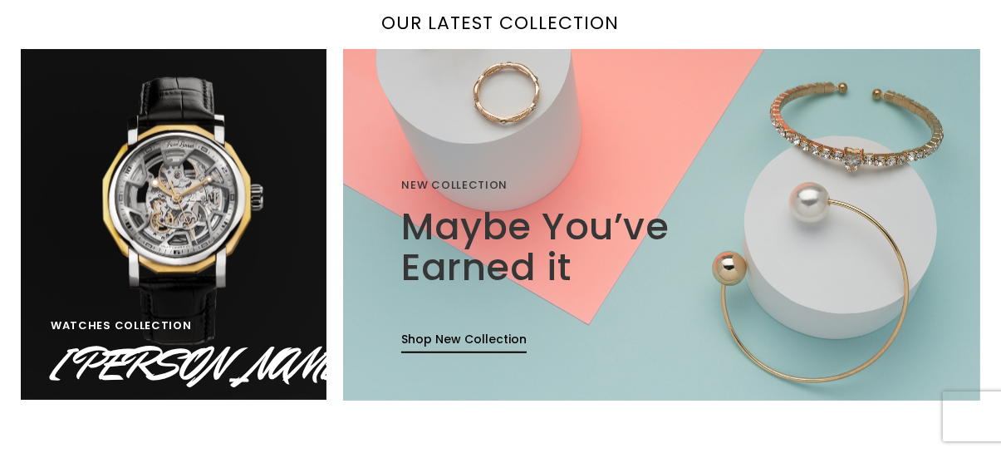
scroll to position [1124, 0]
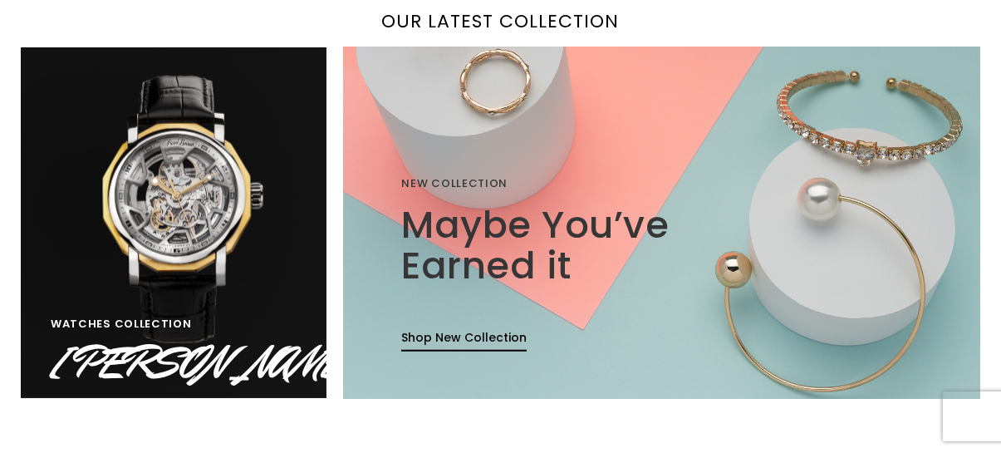
click at [565, 323] on div "NEW COLLECTION Maybe You’ve Earned it Shop New Collection" at bounding box center [563, 287] width 325 height 224
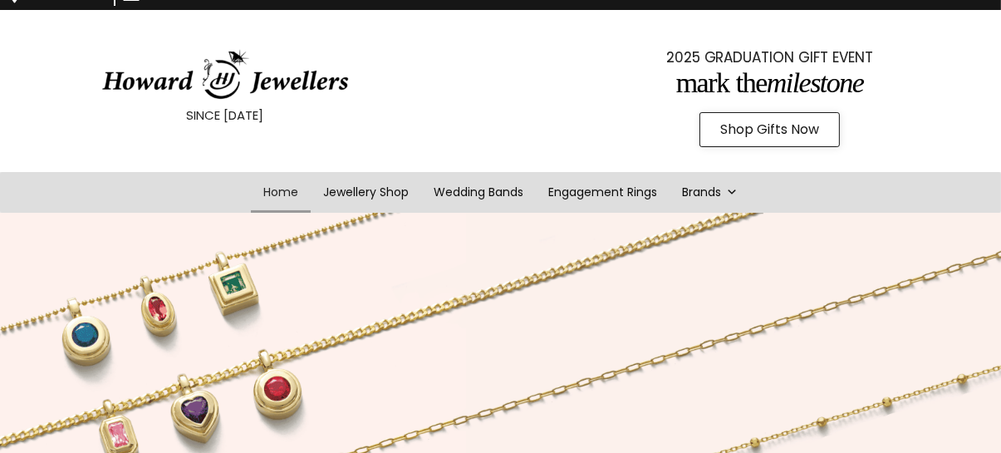
scroll to position [0, 0]
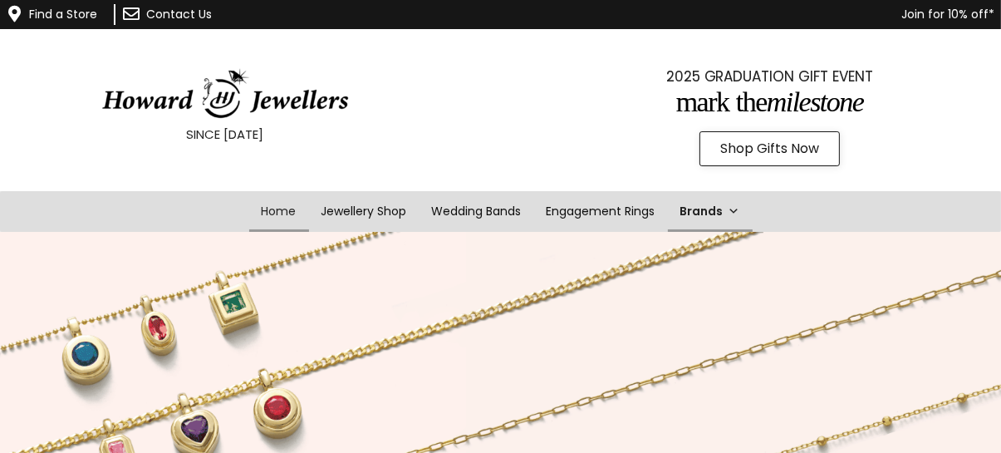
click at [722, 209] on link "Brands" at bounding box center [710, 211] width 85 height 41
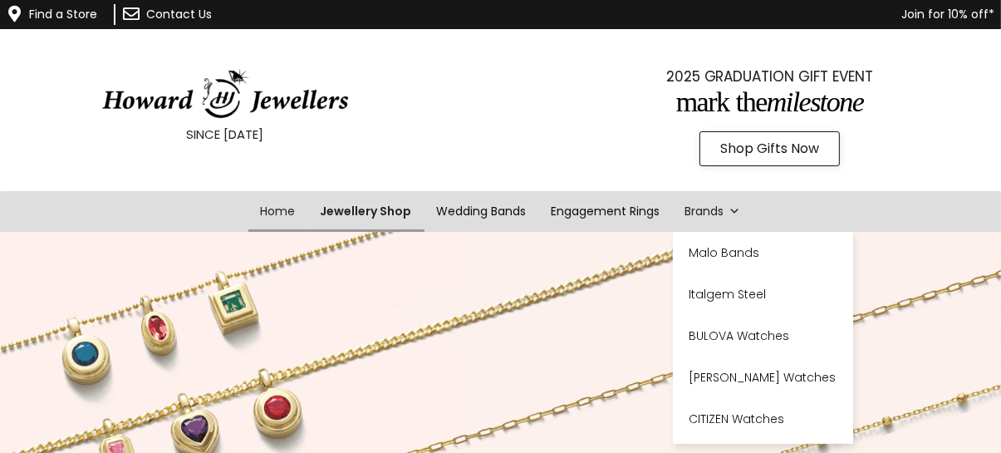
click at [371, 212] on link "Jewellery Shop" at bounding box center [366, 211] width 116 height 41
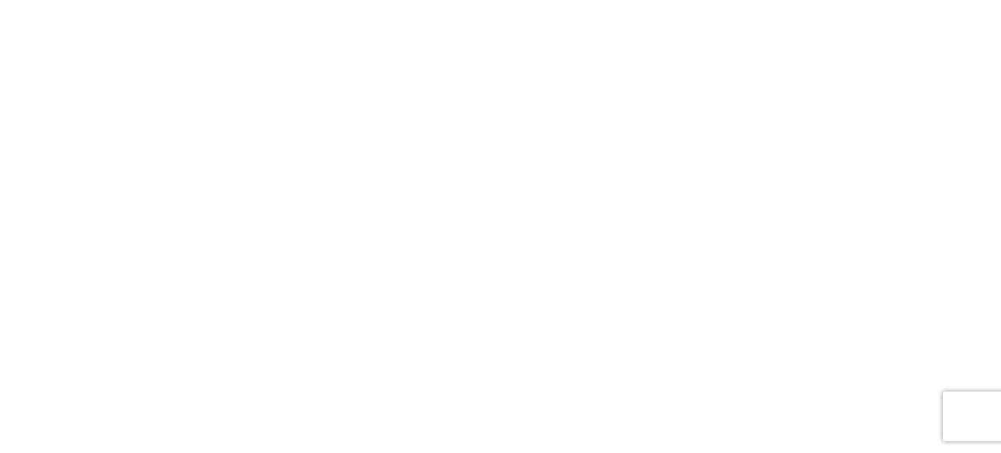
scroll to position [1429, 0]
